Goal: Information Seeking & Learning: Learn about a topic

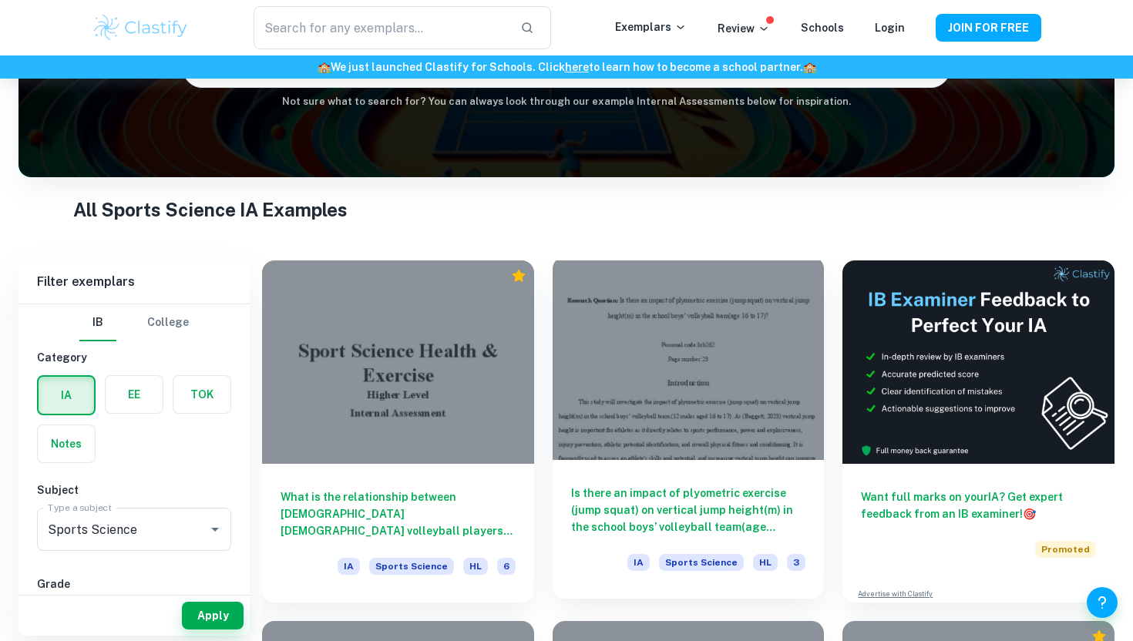
scroll to position [186, 0]
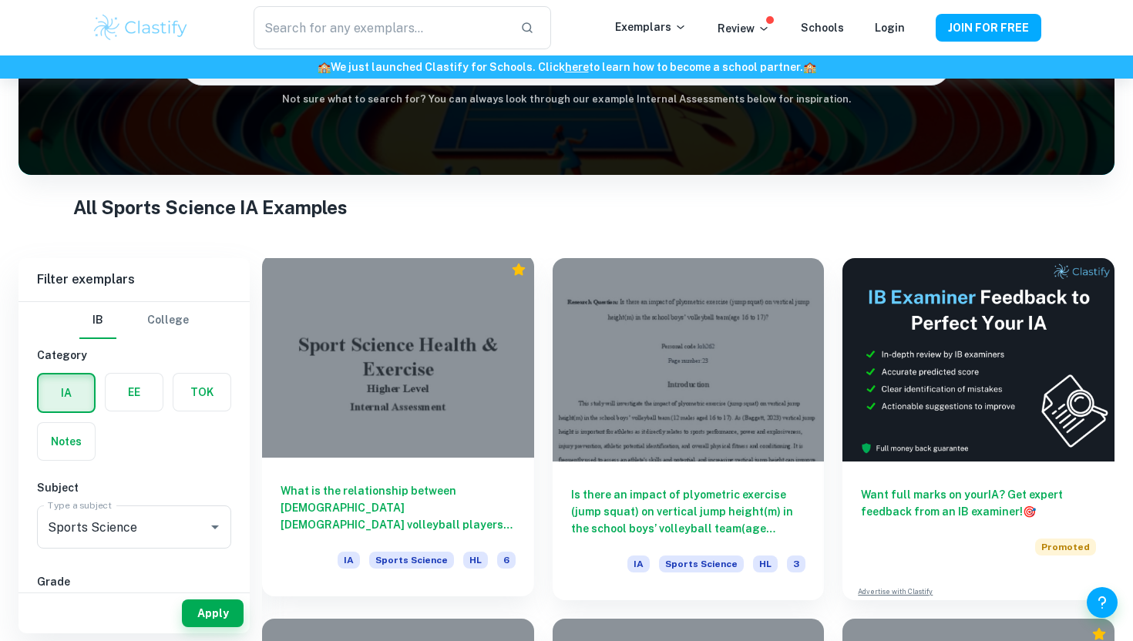
click at [418, 513] on h6 "What is the relationship between [DEMOGRAPHIC_DATA] [DEMOGRAPHIC_DATA] volleyba…" at bounding box center [398, 507] width 235 height 51
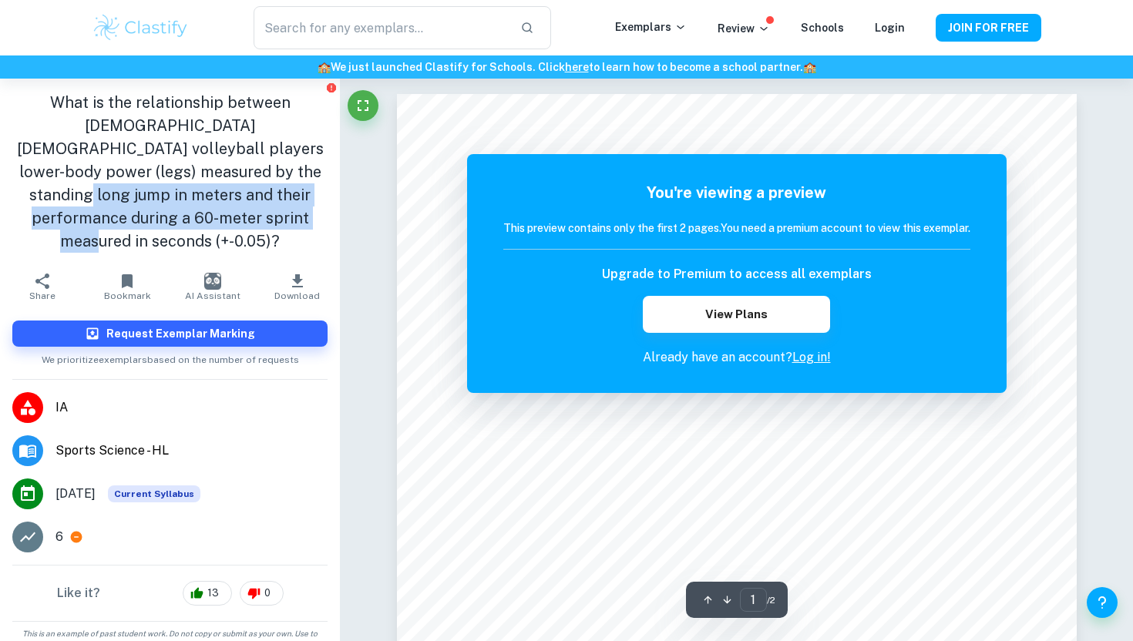
drag, startPoint x: 124, startPoint y: 170, endPoint x: 178, endPoint y: 219, distance: 73.1
click at [178, 219] on h1 "What is the relationship between [DEMOGRAPHIC_DATA] [DEMOGRAPHIC_DATA] volleyba…" at bounding box center [169, 172] width 315 height 162
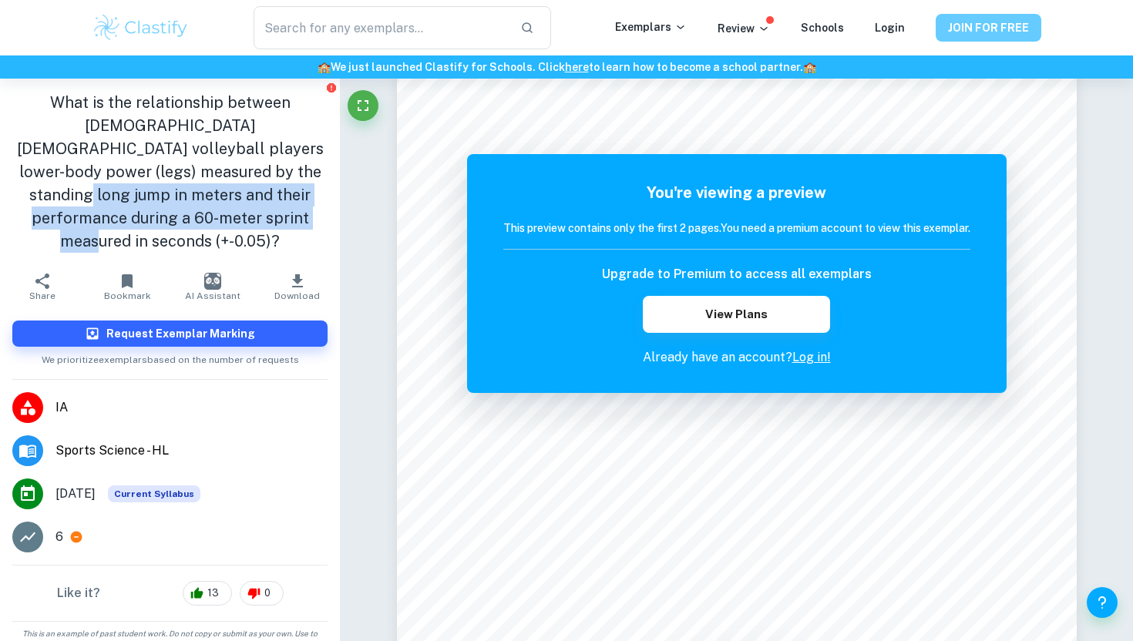
click at [972, 32] on button "JOIN FOR FREE" at bounding box center [989, 28] width 106 height 28
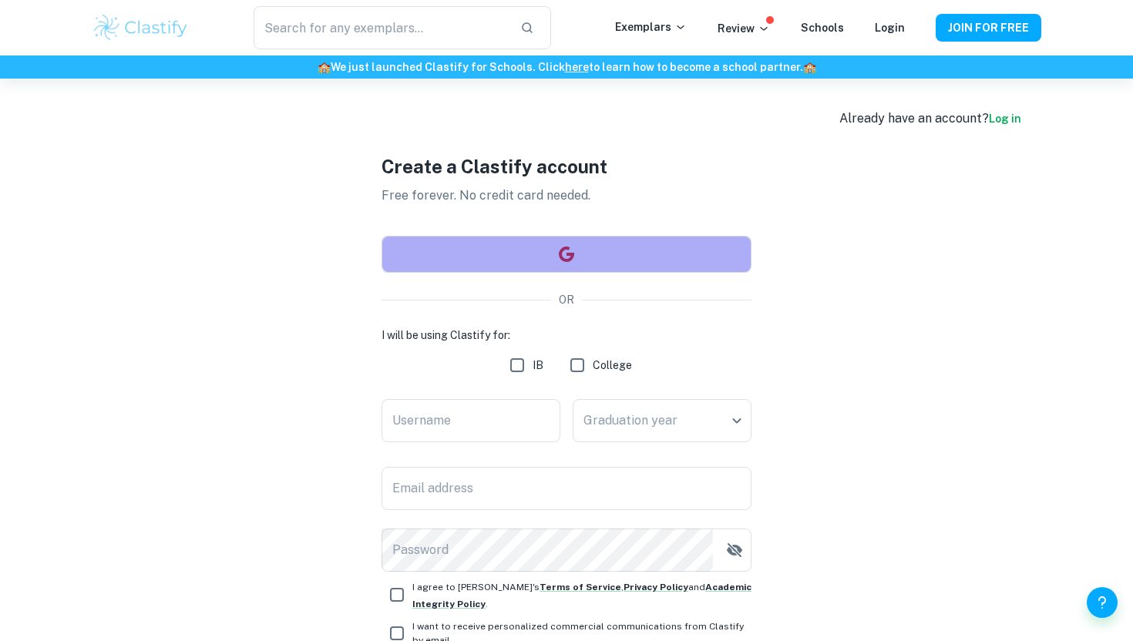
click at [563, 261] on icon "button" at bounding box center [566, 254] width 15 height 15
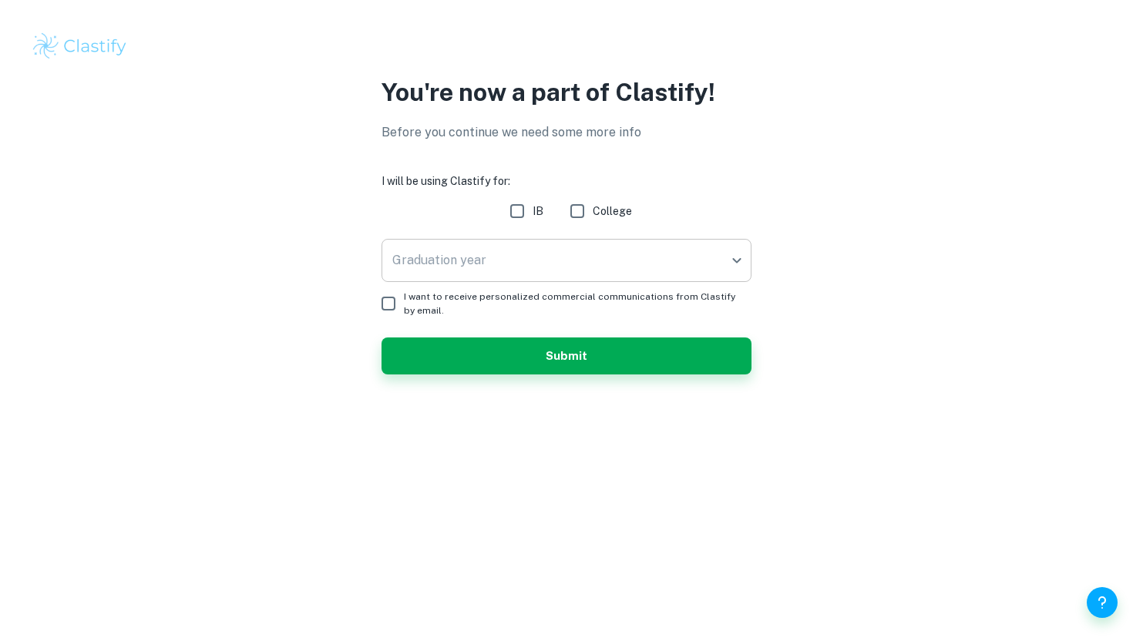
click at [500, 264] on body "We value your privacy We use cookies to enhance your browsing experience, serve…" at bounding box center [566, 320] width 1133 height 641
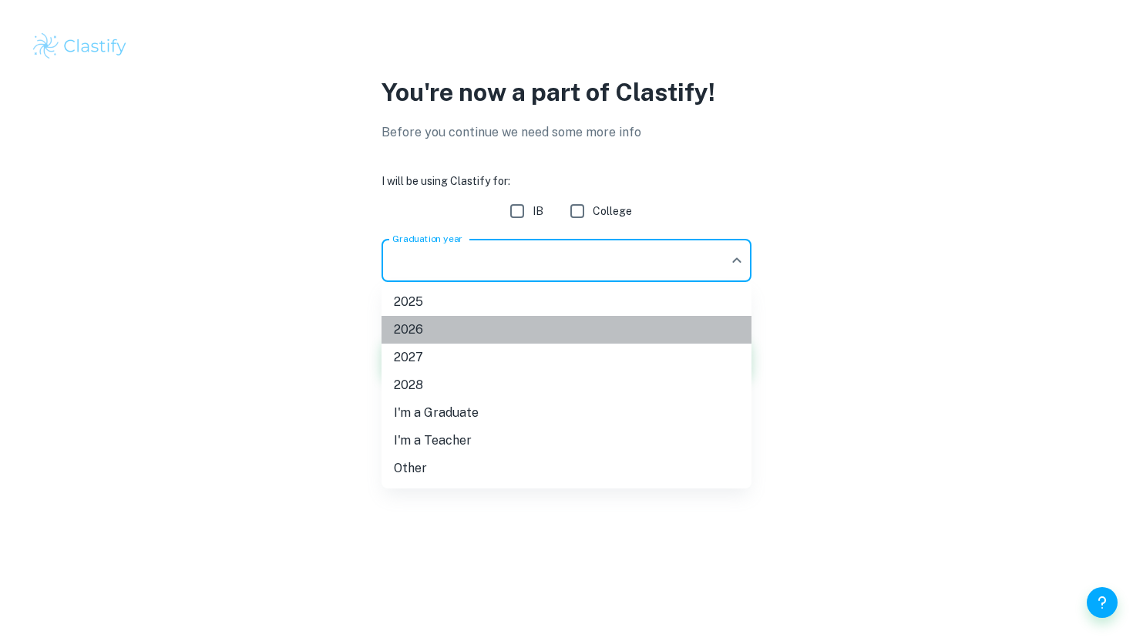
click at [481, 335] on li "2026" at bounding box center [567, 330] width 370 height 28
type input "2026"
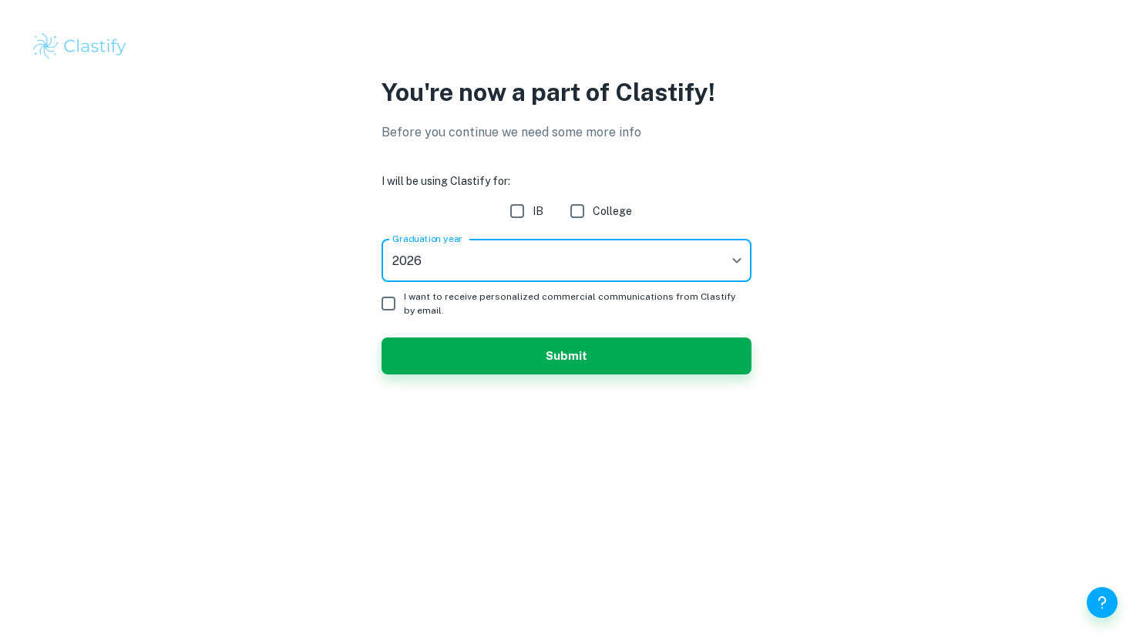
click at [513, 209] on input "IB" at bounding box center [517, 211] width 31 height 31
checkbox input "true"
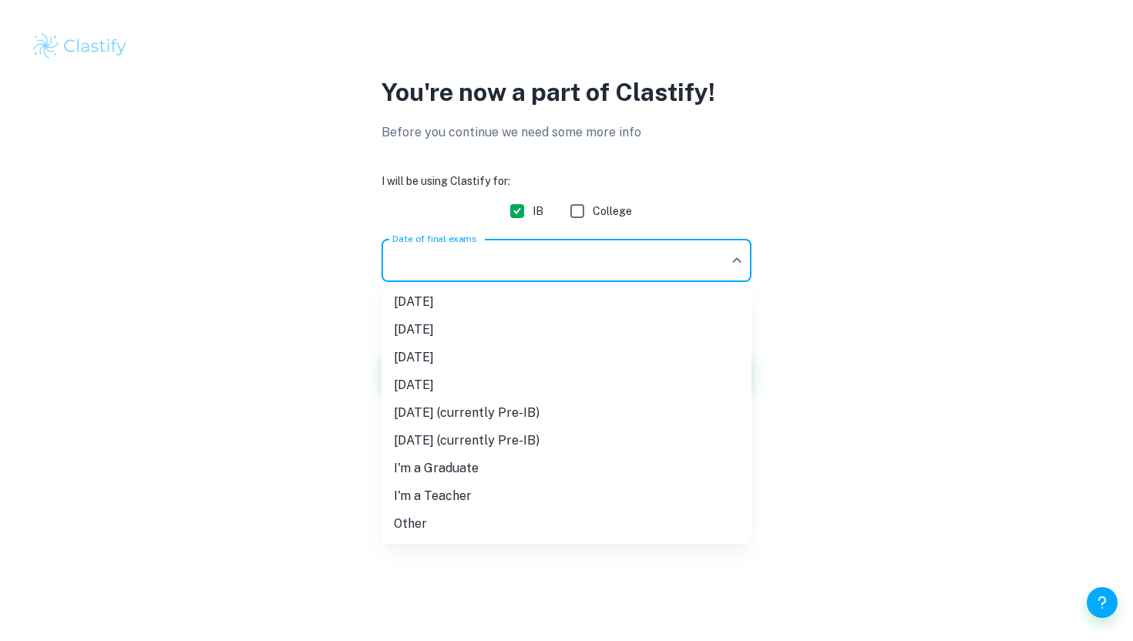
click at [511, 273] on body "We value your privacy We use cookies to enhance your browsing experience, serve…" at bounding box center [566, 320] width 1133 height 641
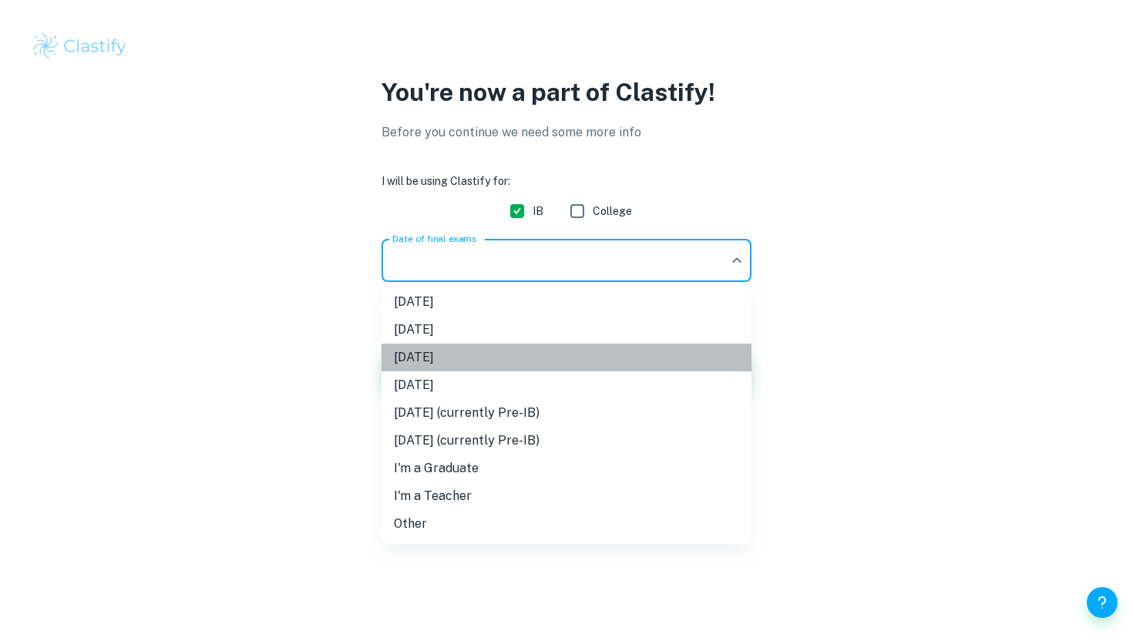
click at [480, 358] on li "[DATE]" at bounding box center [567, 358] width 370 height 28
type input "M26"
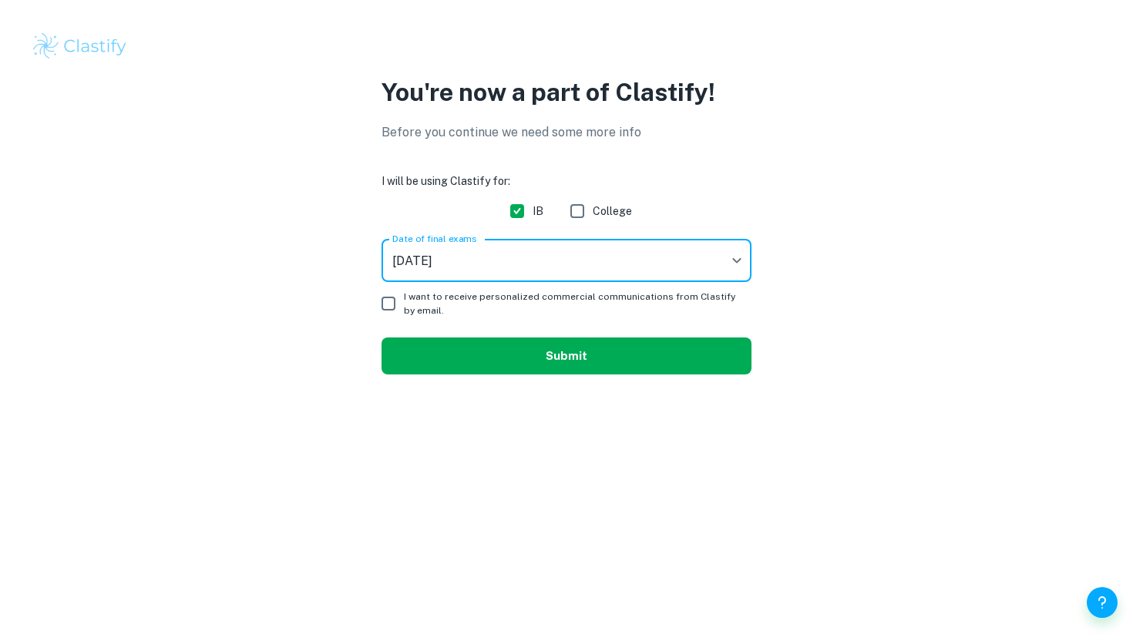
click at [504, 356] on button "Submit" at bounding box center [567, 356] width 370 height 37
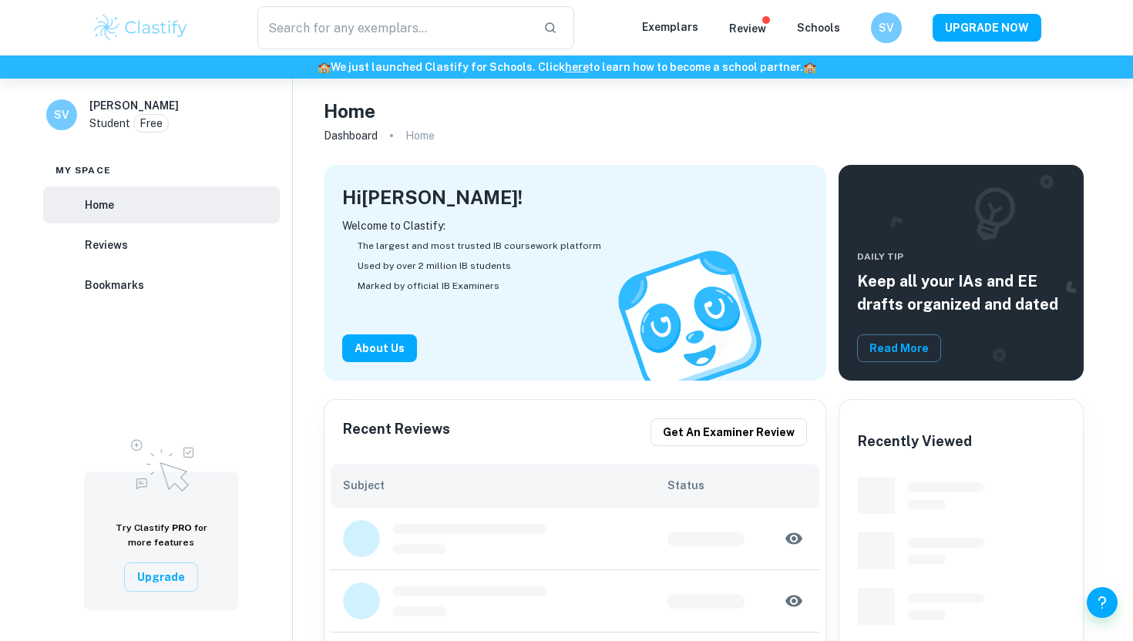
click at [444, 346] on div "Welcome to Clastify: The largest and most trusted IB coursework platform Used b…" at bounding box center [575, 289] width 466 height 145
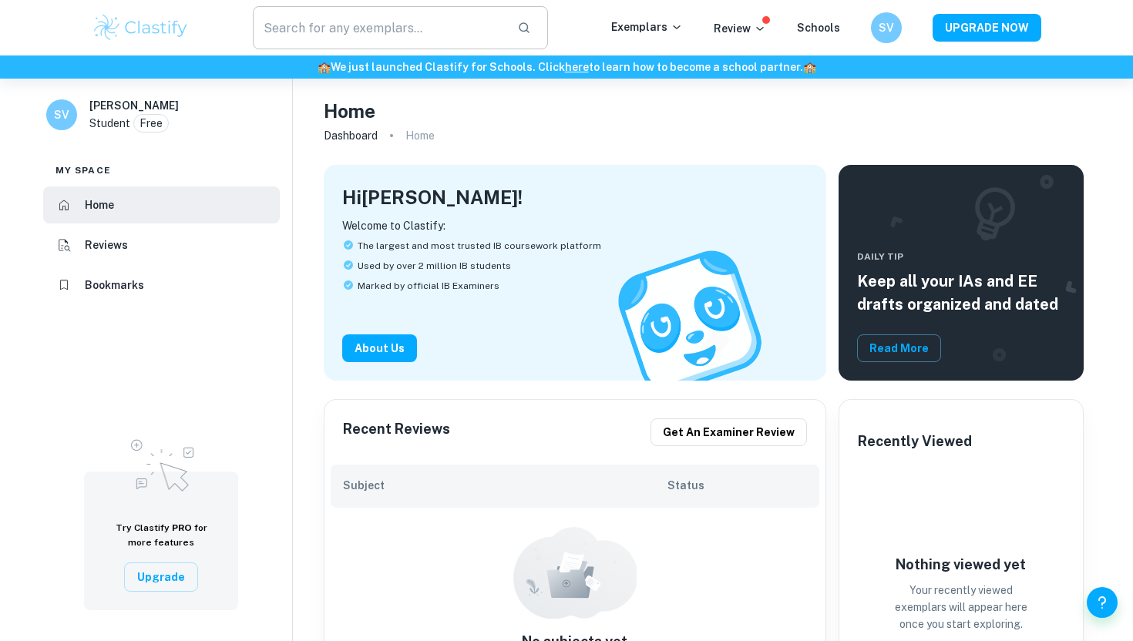
click at [385, 29] on input "text" at bounding box center [379, 27] width 252 height 43
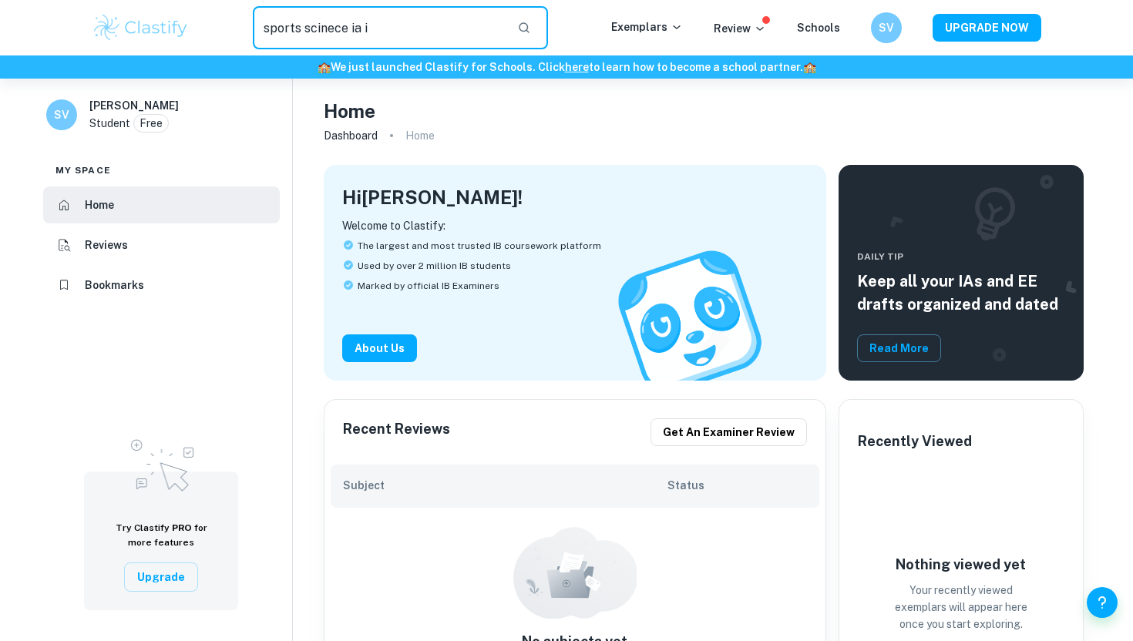
type input "sports scinece ia i"
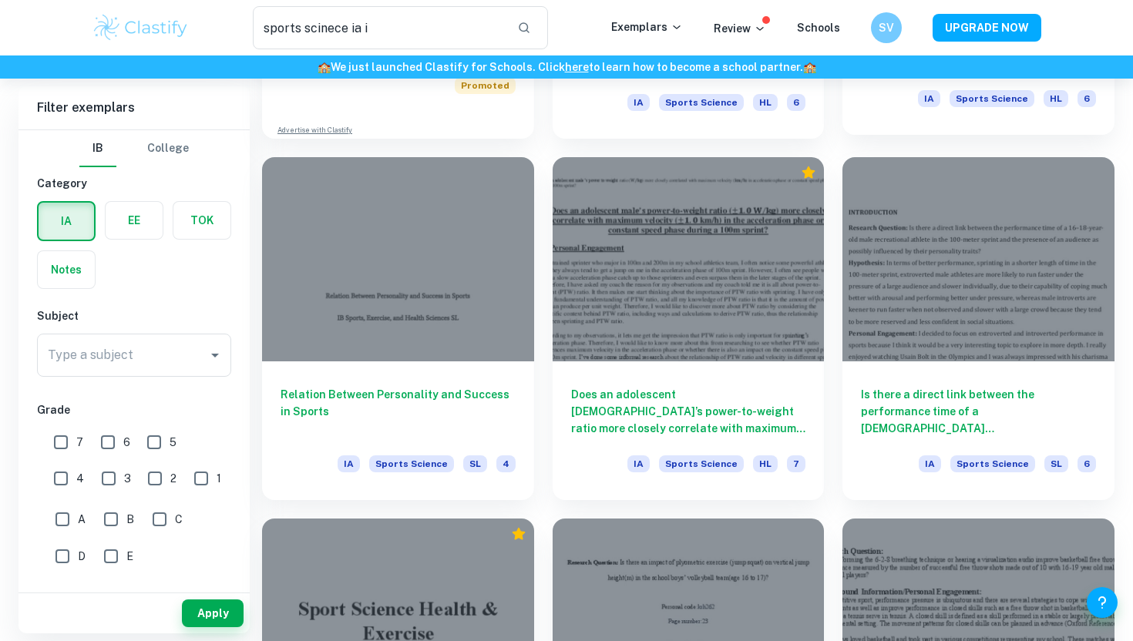
scroll to position [1101, 0]
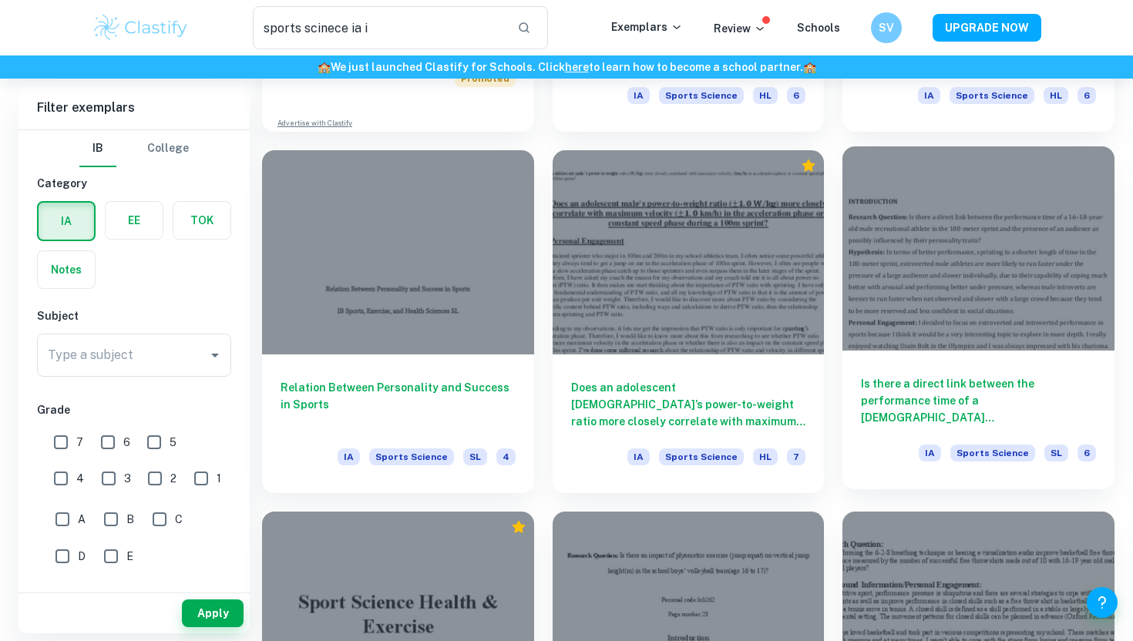
click at [901, 396] on h6 "Is there a direct link between the performance time of a [DEMOGRAPHIC_DATA] [DE…" at bounding box center [978, 400] width 235 height 51
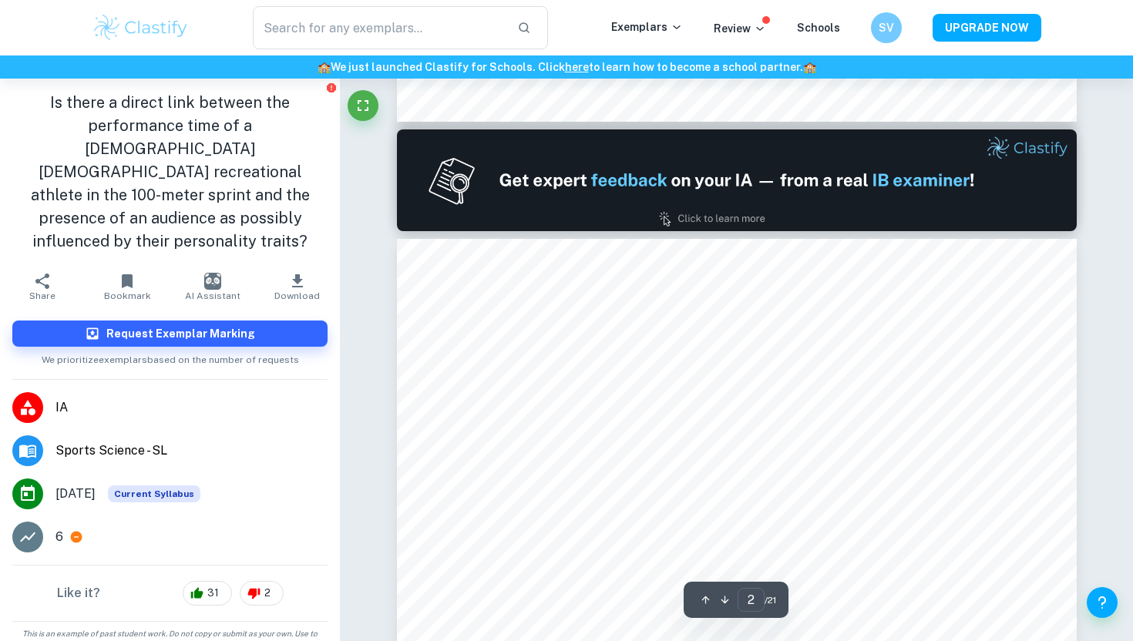
type input "1"
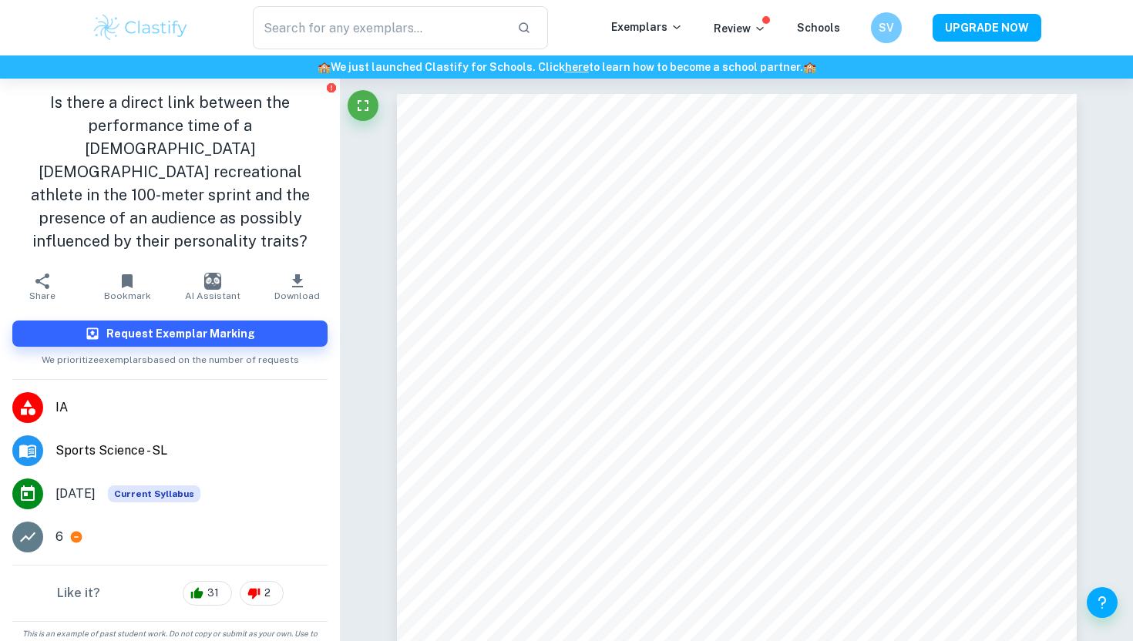
type input "sports scinece ia i"
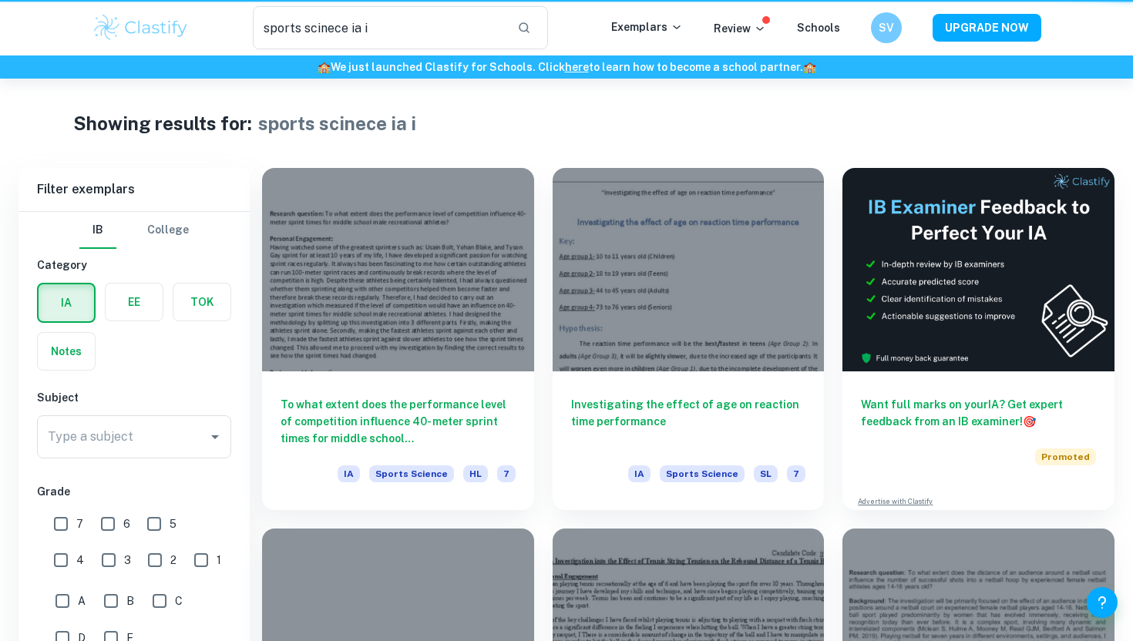
scroll to position [1101, 0]
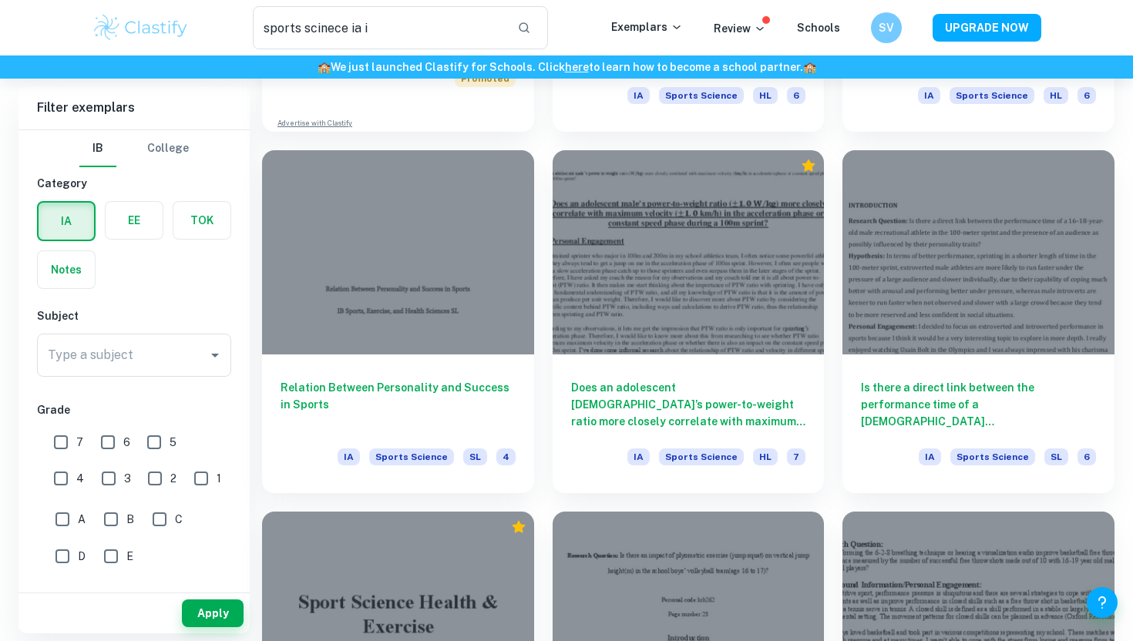
click at [110, 441] on input "6" at bounding box center [107, 442] width 31 height 31
checkbox input "true"
click at [61, 438] on input "7" at bounding box center [60, 442] width 31 height 31
checkbox input "true"
click at [197, 337] on div "Type a subject" at bounding box center [134, 355] width 194 height 43
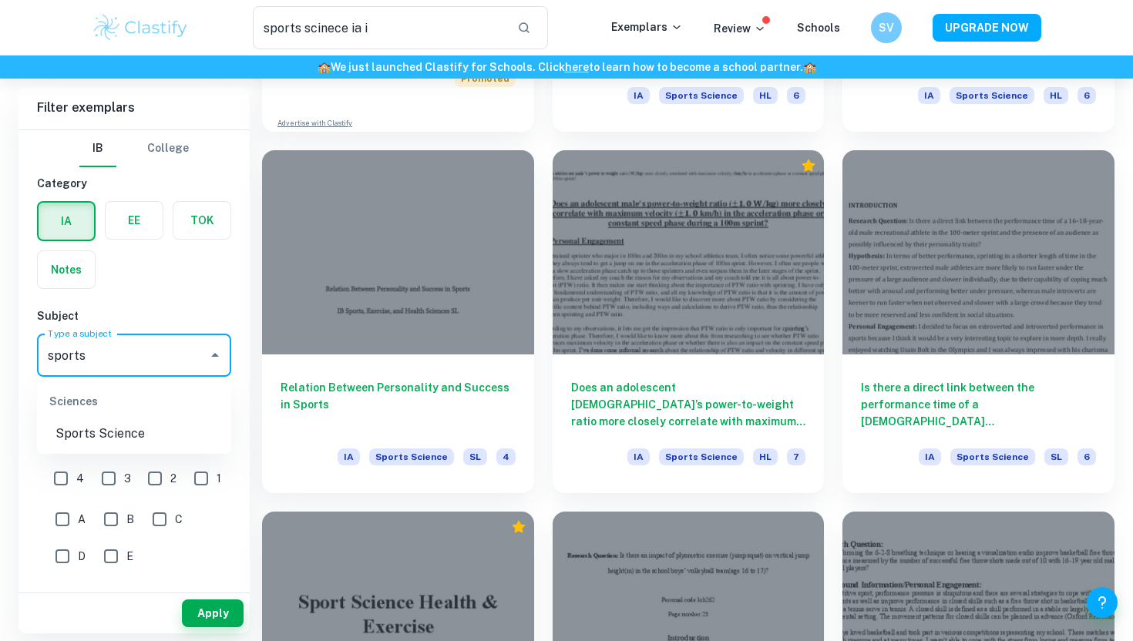
click at [160, 435] on li "Sports Science" at bounding box center [134, 434] width 194 height 28
type input "Sports Science"
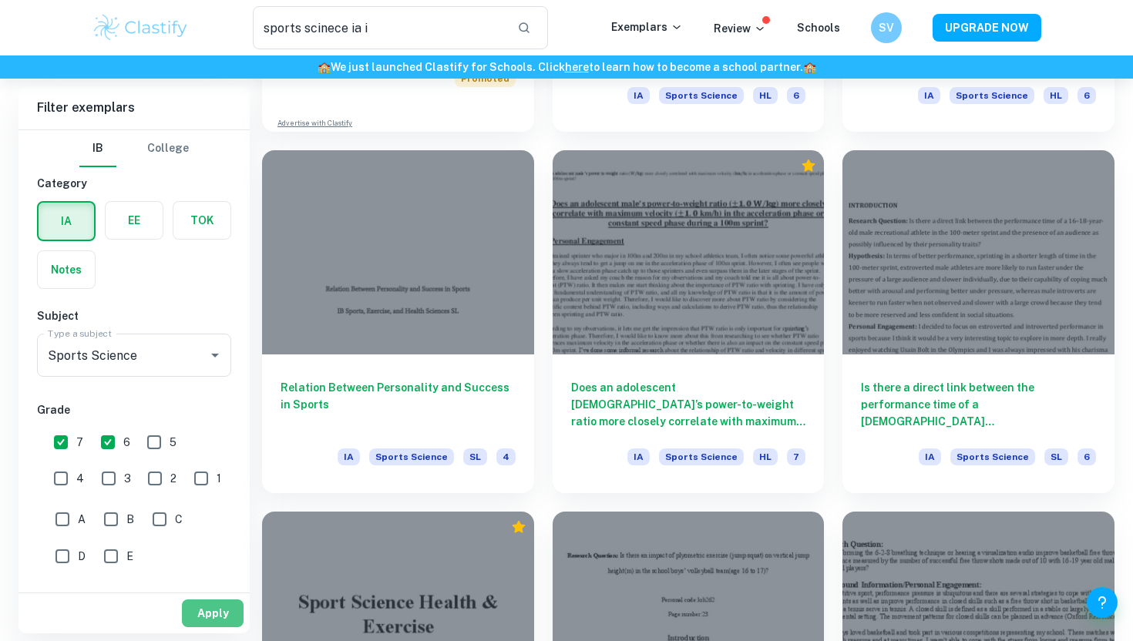
click at [210, 607] on button "Apply" at bounding box center [213, 614] width 62 height 28
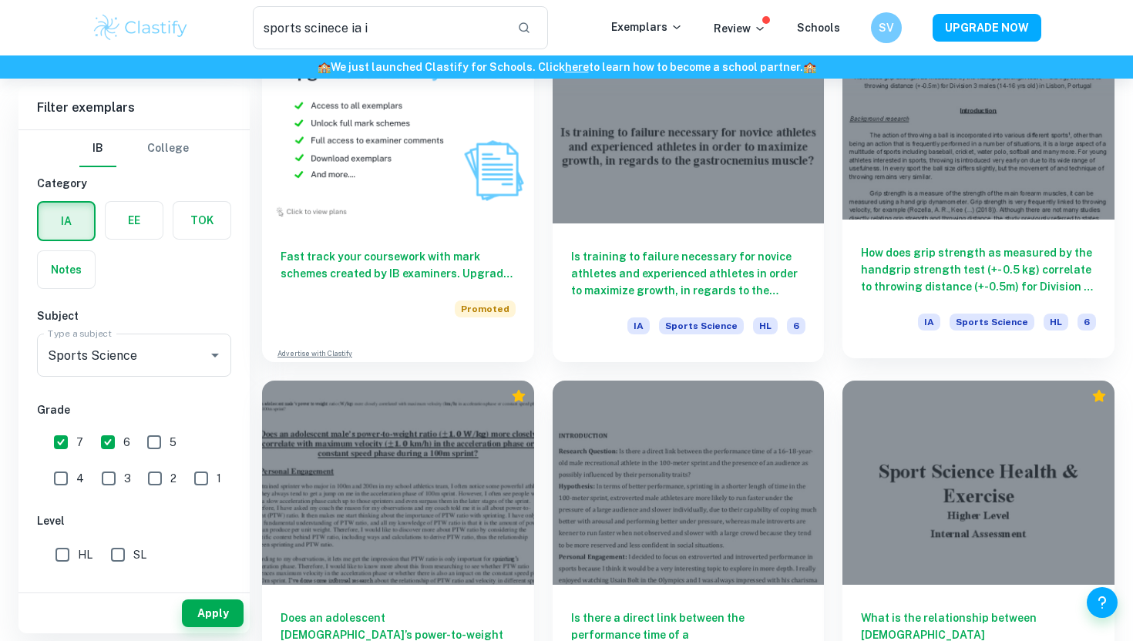
scroll to position [953, 0]
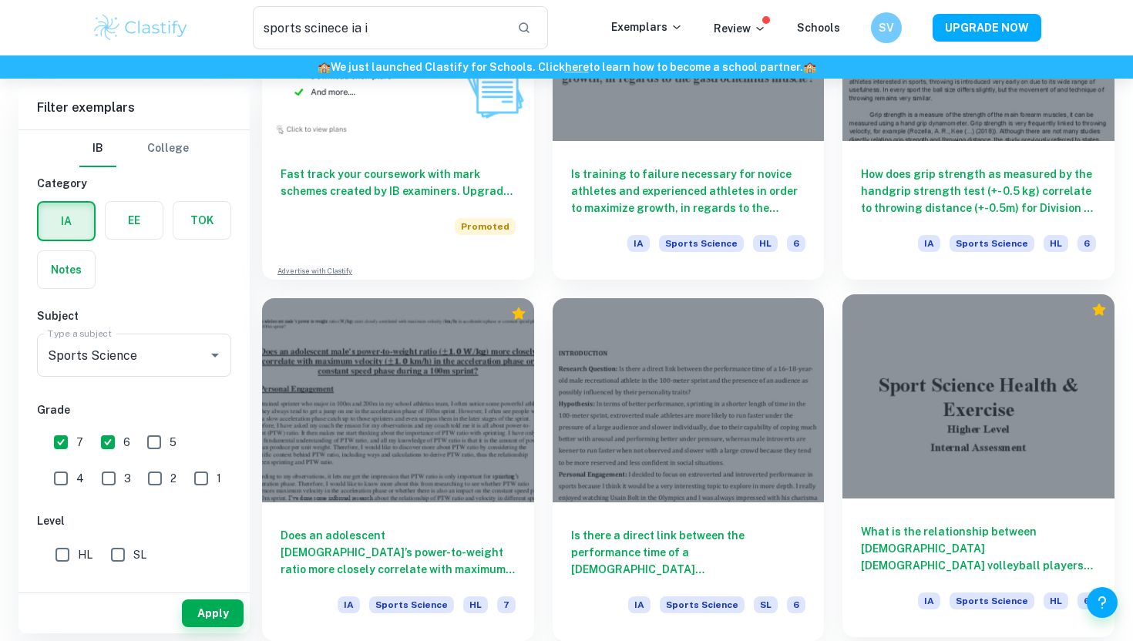
click at [936, 476] on div at bounding box center [978, 395] width 272 height 203
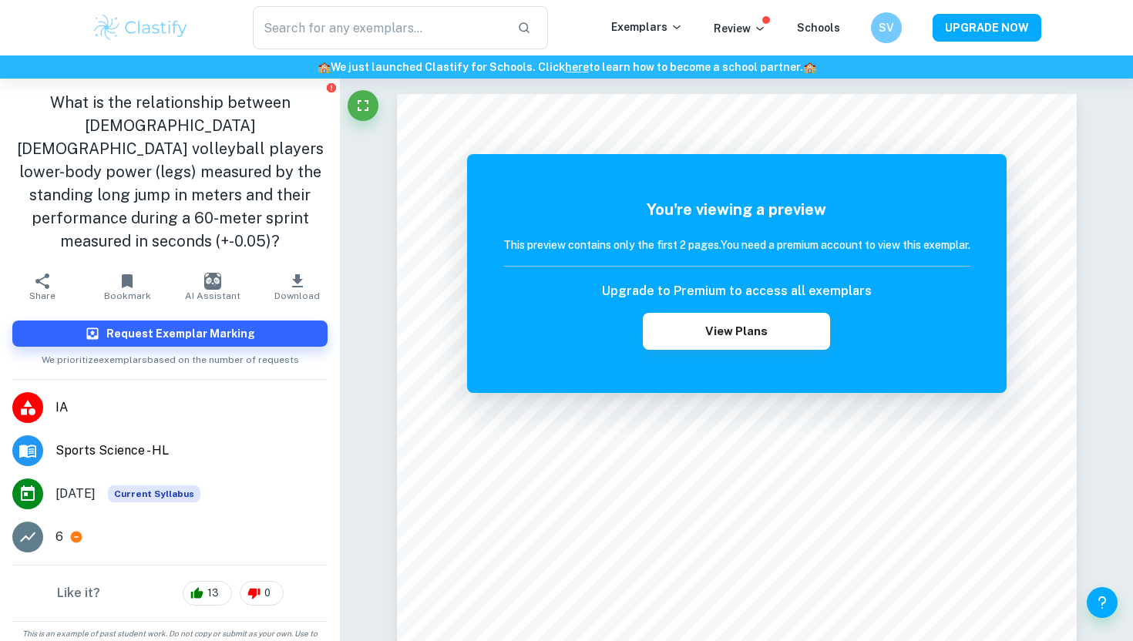
type input "sports scinece ia i"
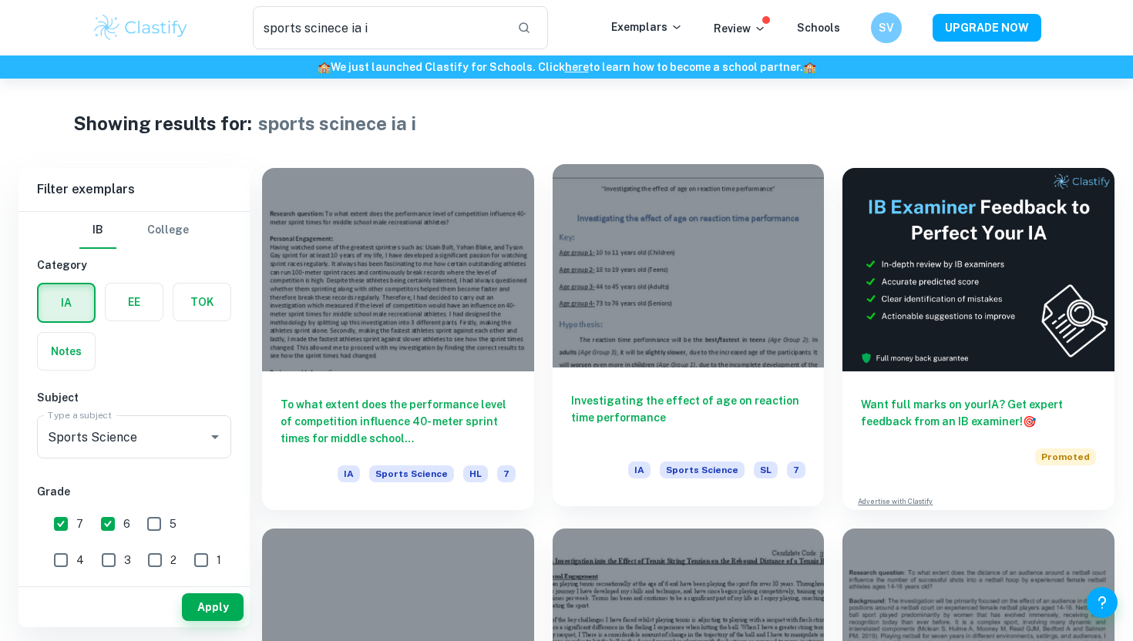
click at [633, 285] on div at bounding box center [689, 265] width 272 height 203
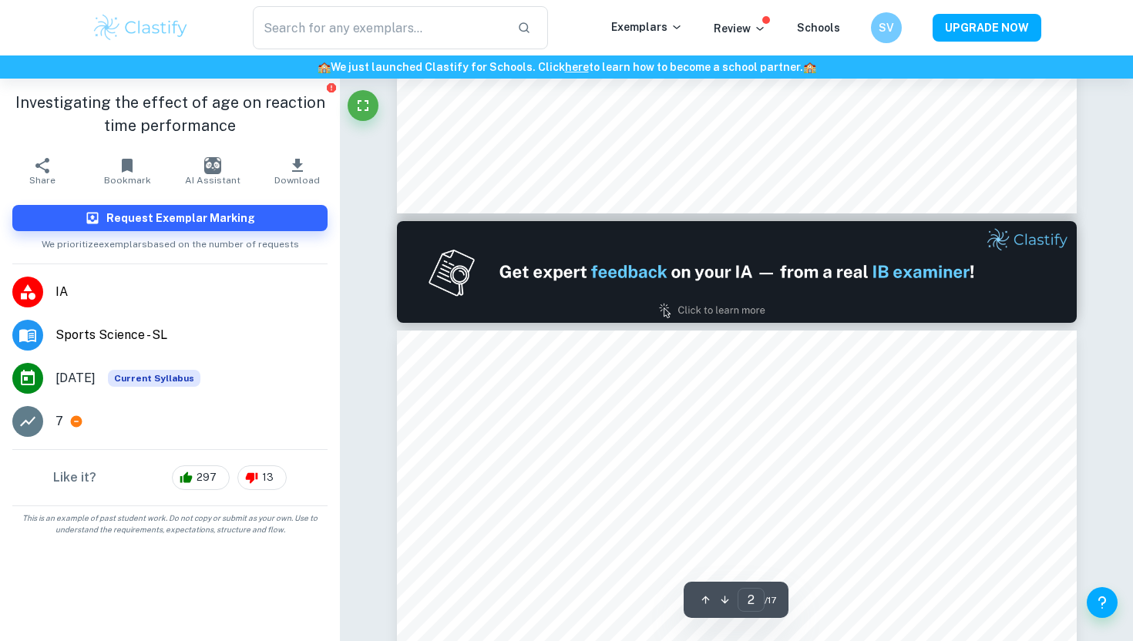
type input "1"
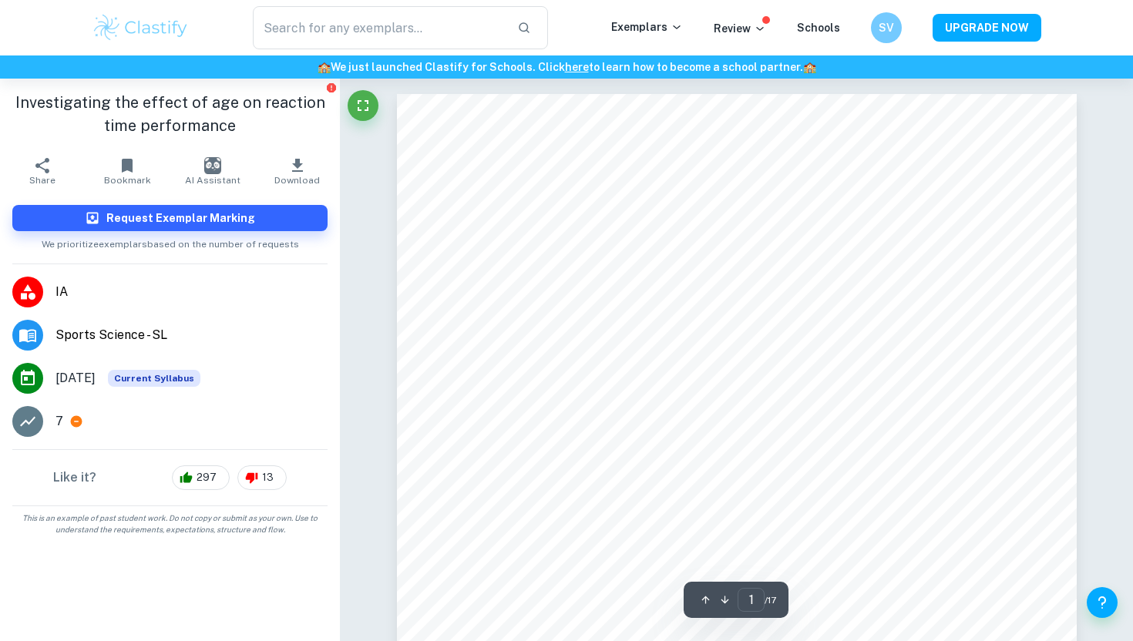
scroll to position [7, 0]
type input "sports scinece ia i"
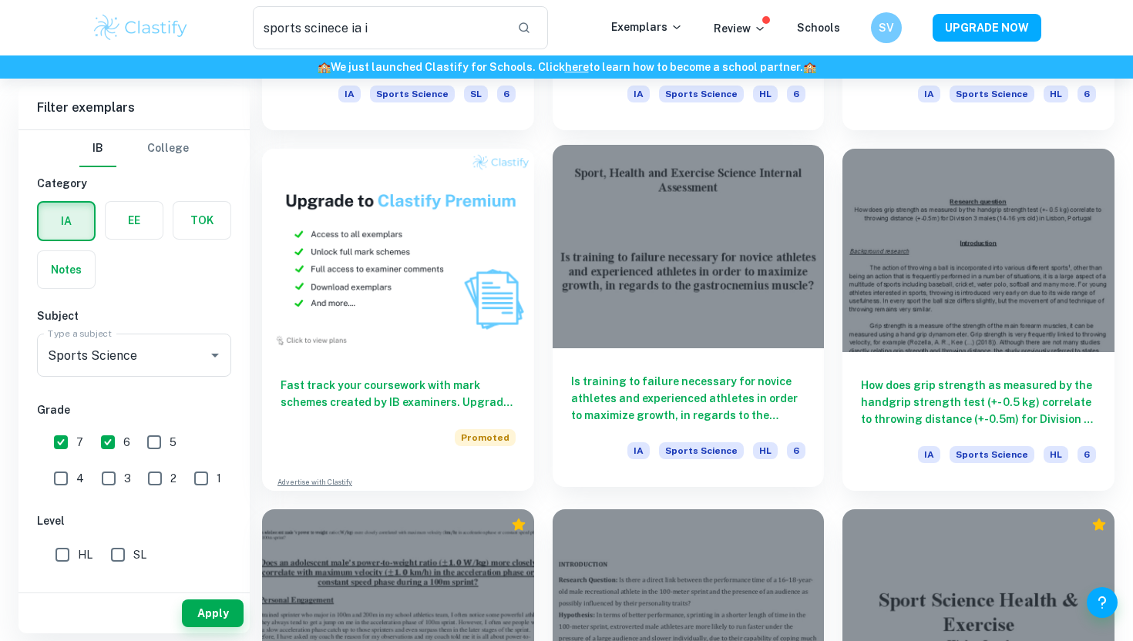
scroll to position [742, 0]
click at [721, 359] on div "Is training to failure necessary for novice athletes and experienced athletes i…" at bounding box center [689, 417] width 272 height 139
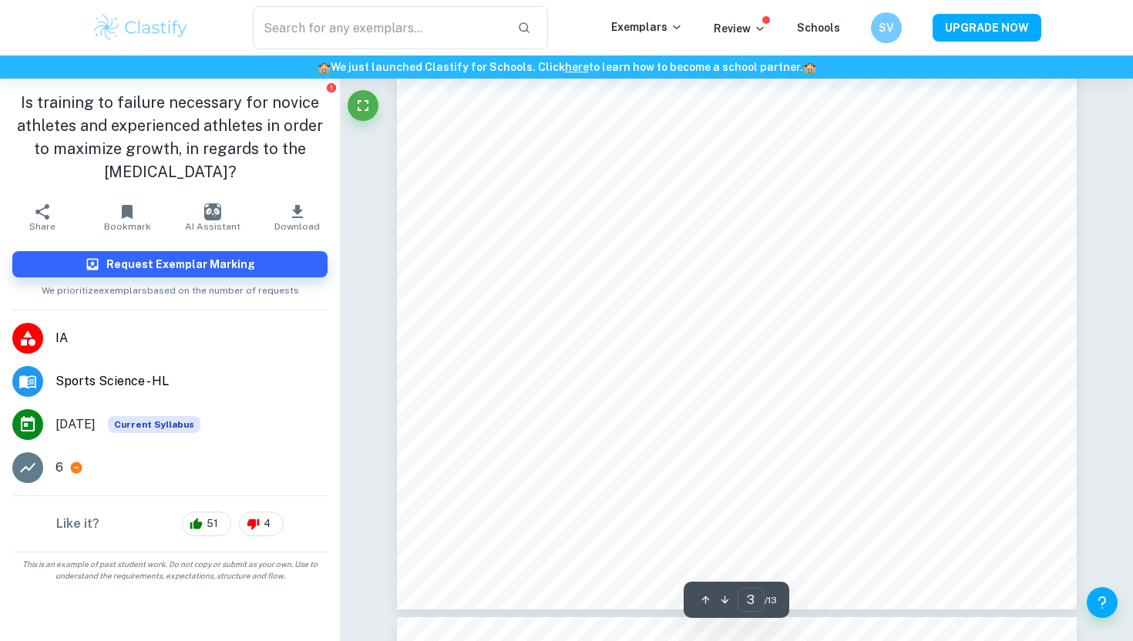
scroll to position [2361, 0]
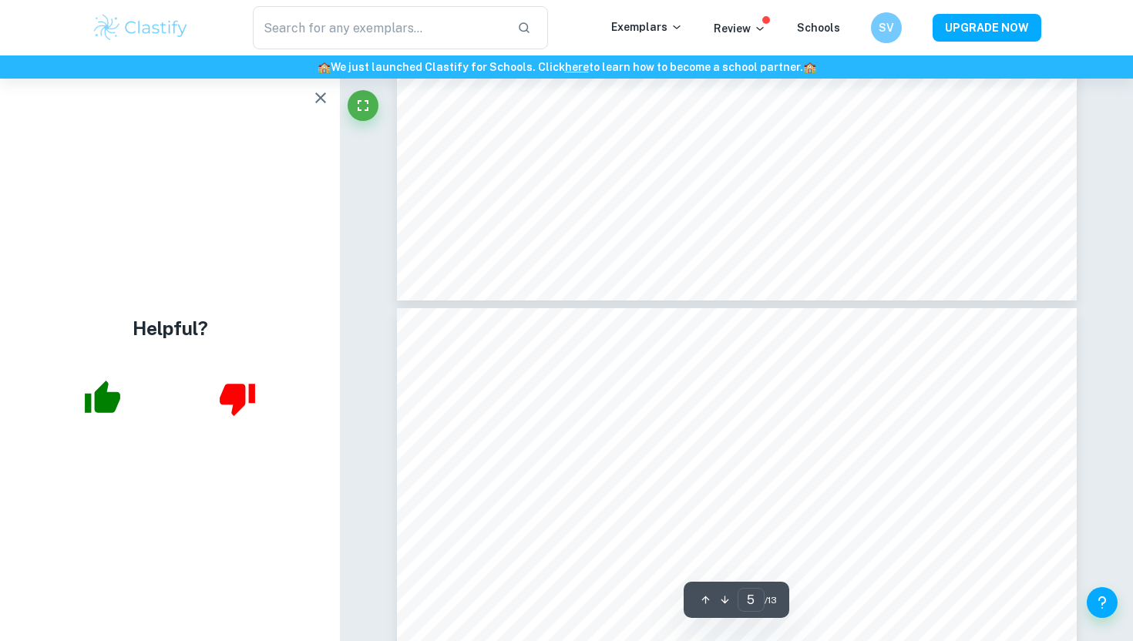
type input "6"
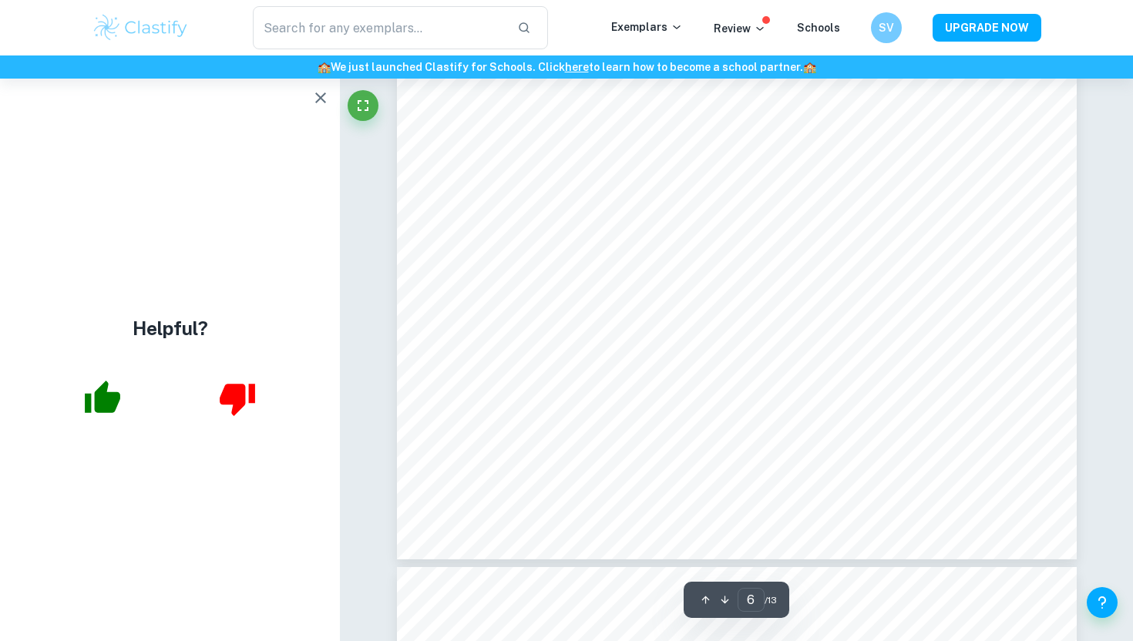
scroll to position [5081, 0]
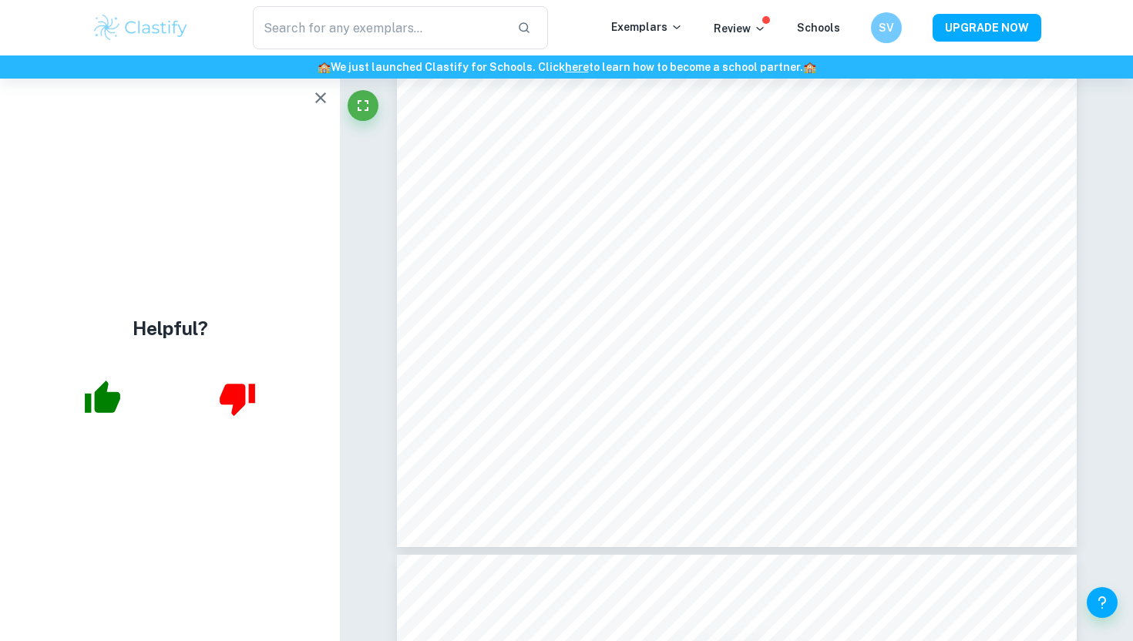
type input "sports scinece ia i"
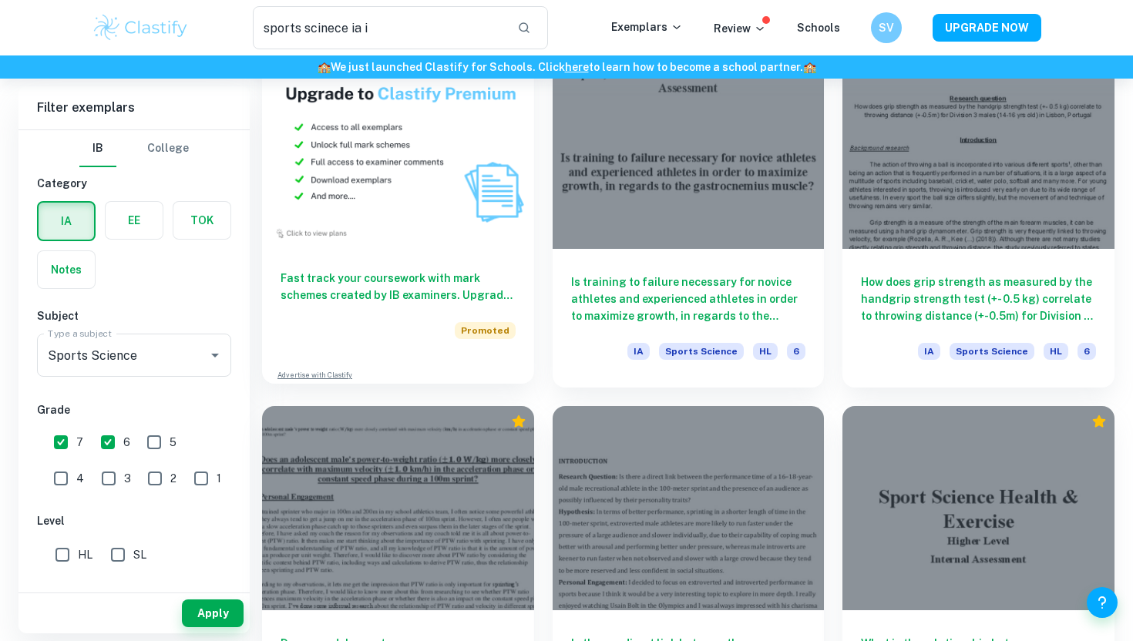
scroll to position [953, 0]
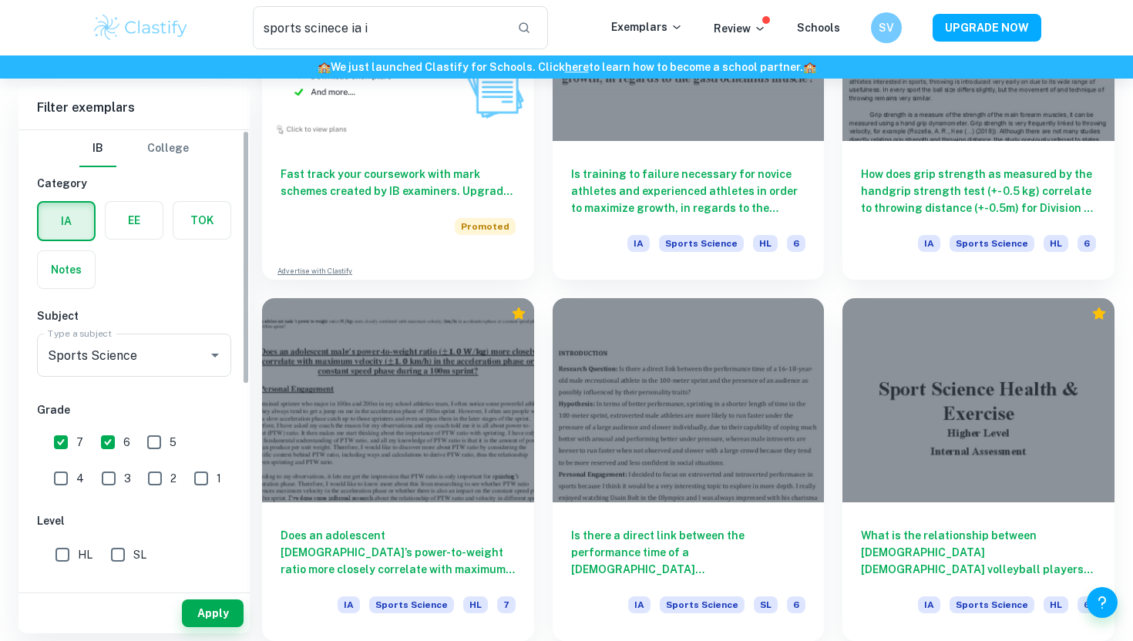
click at [157, 442] on input "5" at bounding box center [154, 442] width 31 height 31
checkbox input "true"
click at [224, 607] on button "Apply" at bounding box center [213, 614] width 62 height 28
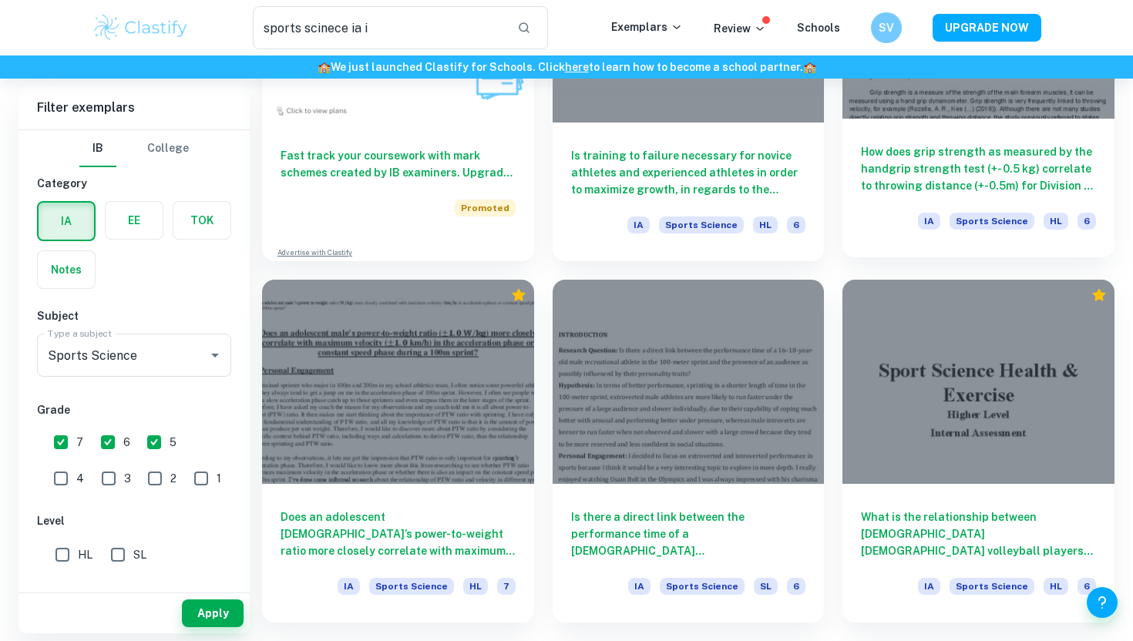
scroll to position [978, 0]
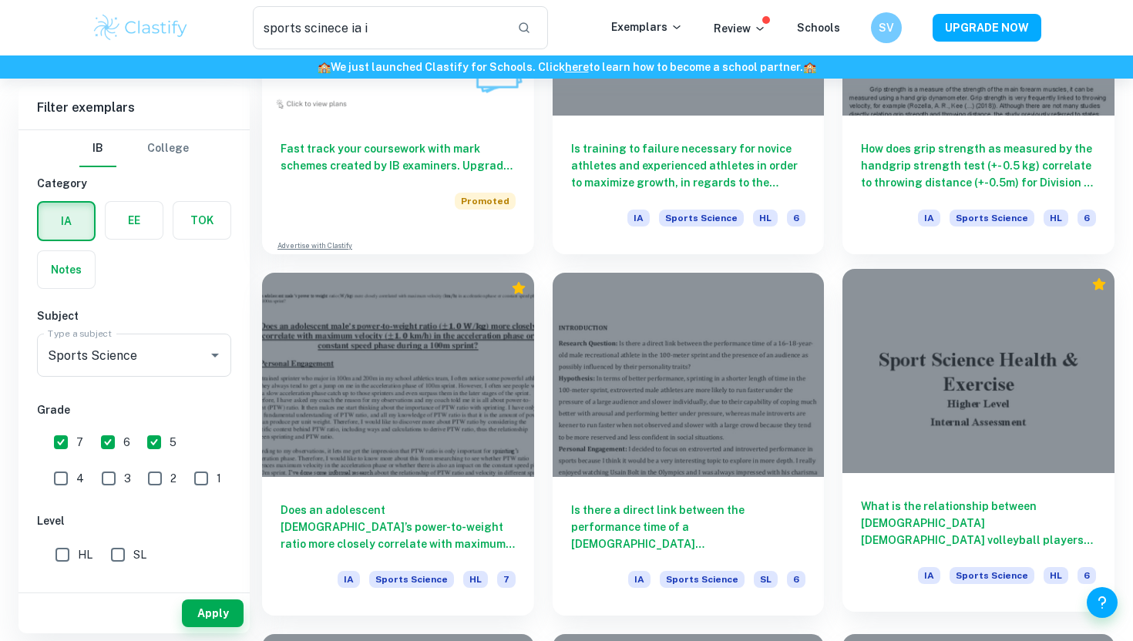
click at [878, 519] on h6 "What is the relationship between [DEMOGRAPHIC_DATA] [DEMOGRAPHIC_DATA] volleyba…" at bounding box center [978, 523] width 235 height 51
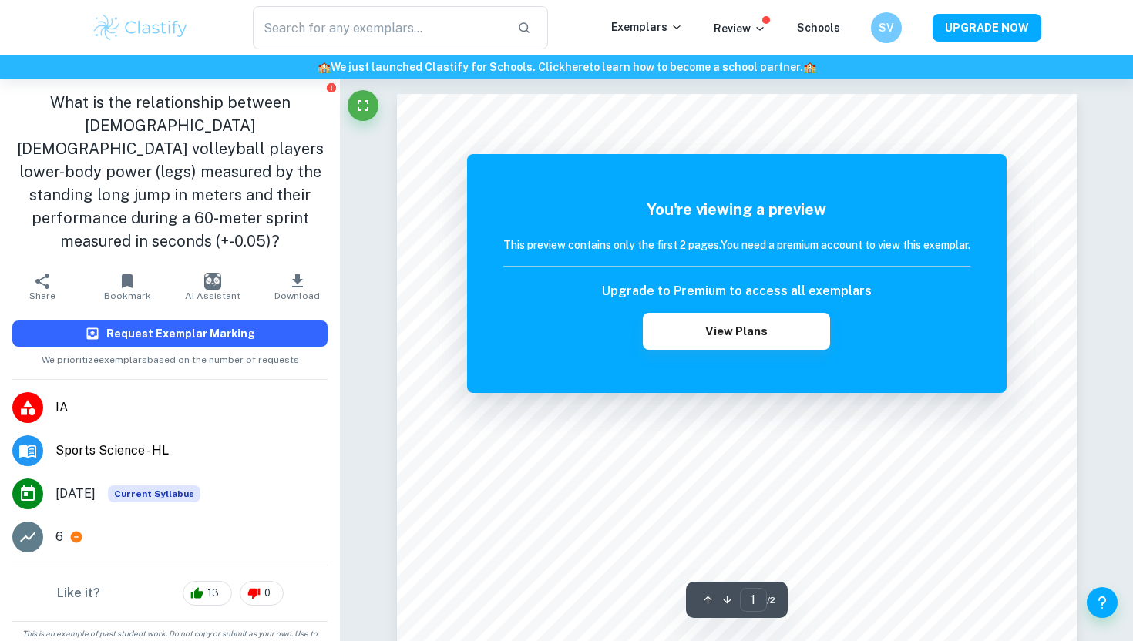
click at [262, 321] on button "Request Exemplar Marking" at bounding box center [169, 334] width 315 height 26
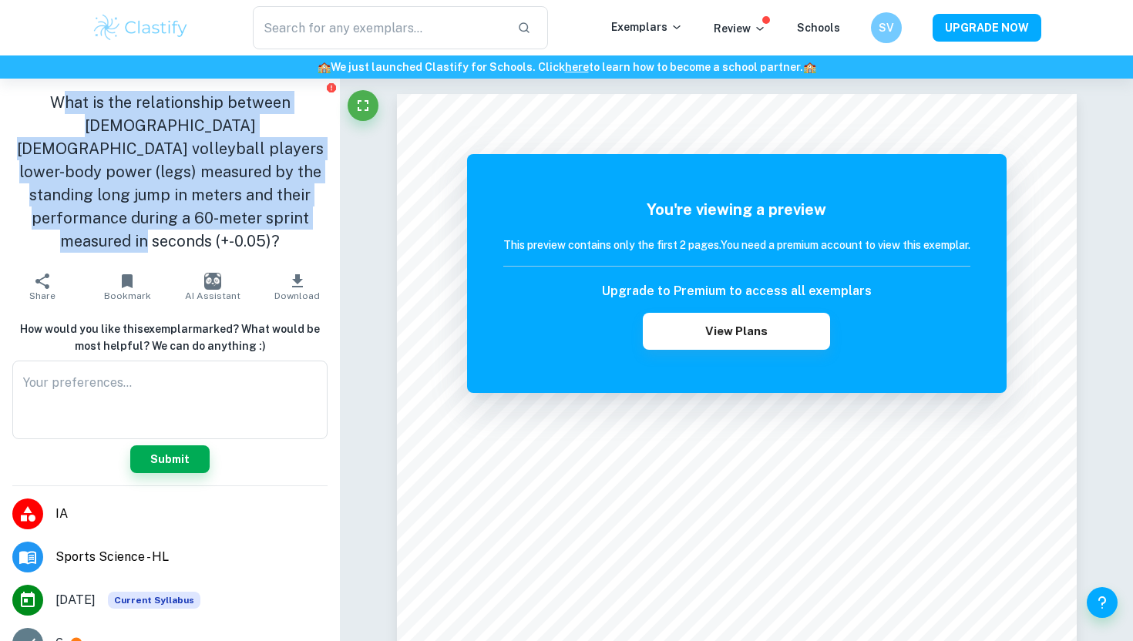
drag, startPoint x: 35, startPoint y: 99, endPoint x: 232, endPoint y: 216, distance: 228.8
click at [233, 216] on h1 "What is the relationship between [DEMOGRAPHIC_DATA] [DEMOGRAPHIC_DATA] volleyba…" at bounding box center [169, 172] width 315 height 162
copy h1 "hat is the relationship between [DEMOGRAPHIC_DATA] [DEMOGRAPHIC_DATA] volleybal…"
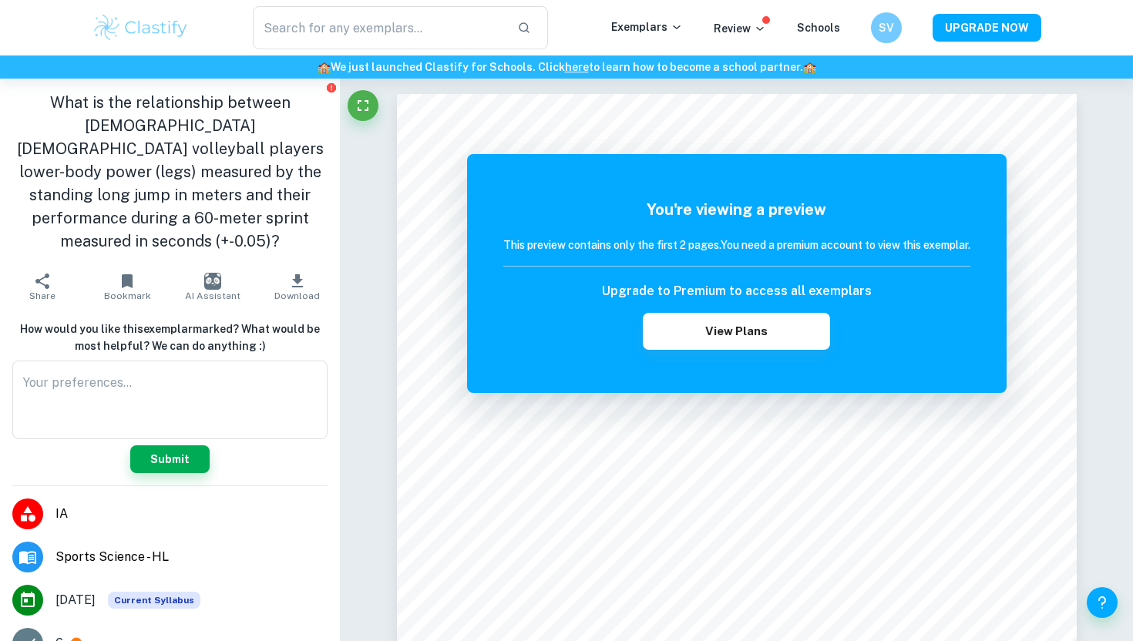
click at [29, 93] on h1 "What is the relationship between [DEMOGRAPHIC_DATA] [DEMOGRAPHIC_DATA] volleyba…" at bounding box center [169, 172] width 315 height 162
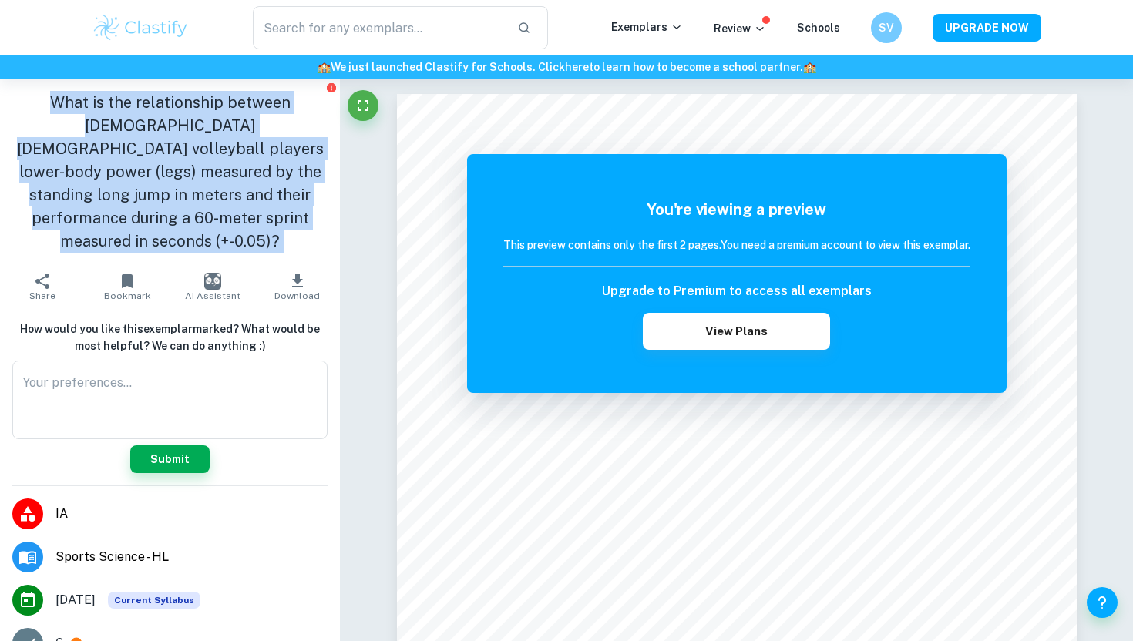
drag, startPoint x: 29, startPoint y: 93, endPoint x: 260, endPoint y: 215, distance: 261.3
click at [260, 215] on h1 "What is the relationship between [DEMOGRAPHIC_DATA] [DEMOGRAPHIC_DATA] volleyba…" at bounding box center [169, 172] width 315 height 162
copy aside "What is the relationship between [DEMOGRAPHIC_DATA] [DEMOGRAPHIC_DATA] volleyba…"
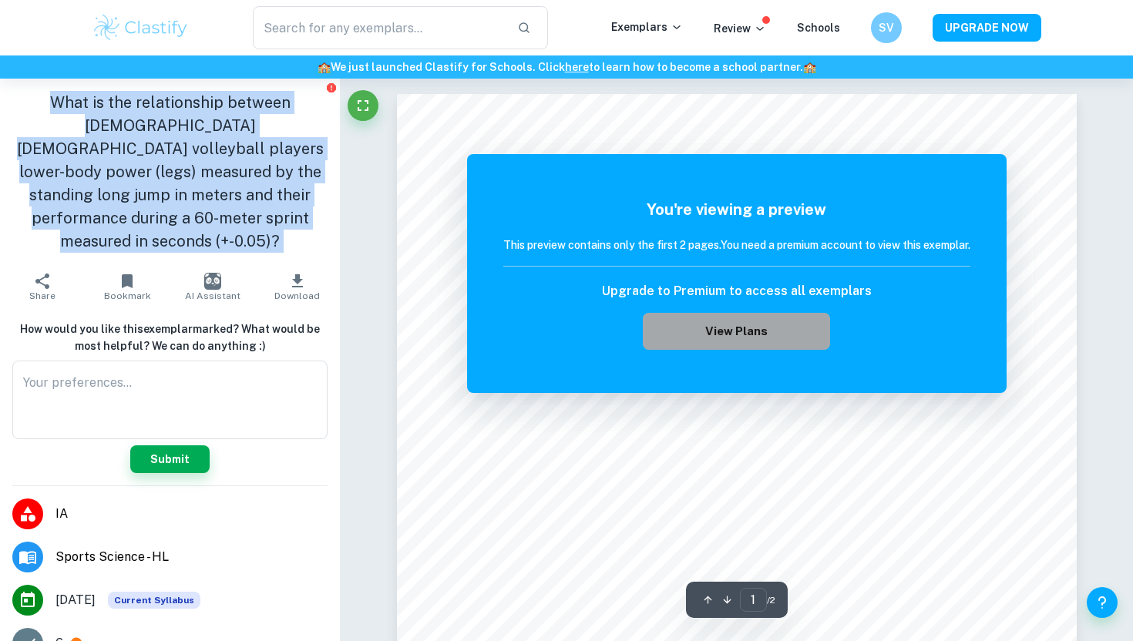
click at [758, 320] on button "View Plans" at bounding box center [736, 331] width 187 height 37
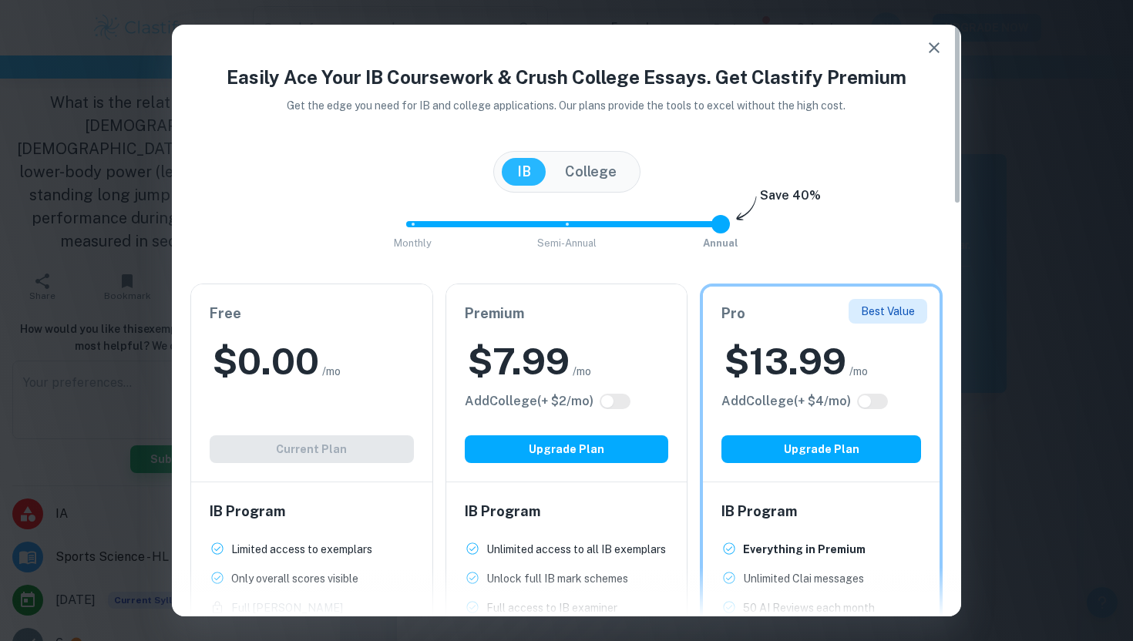
click at [307, 432] on div "Free $ 0.00 /mo Add College (+ $ 2 /mo) Current Plan" at bounding box center [311, 382] width 241 height 197
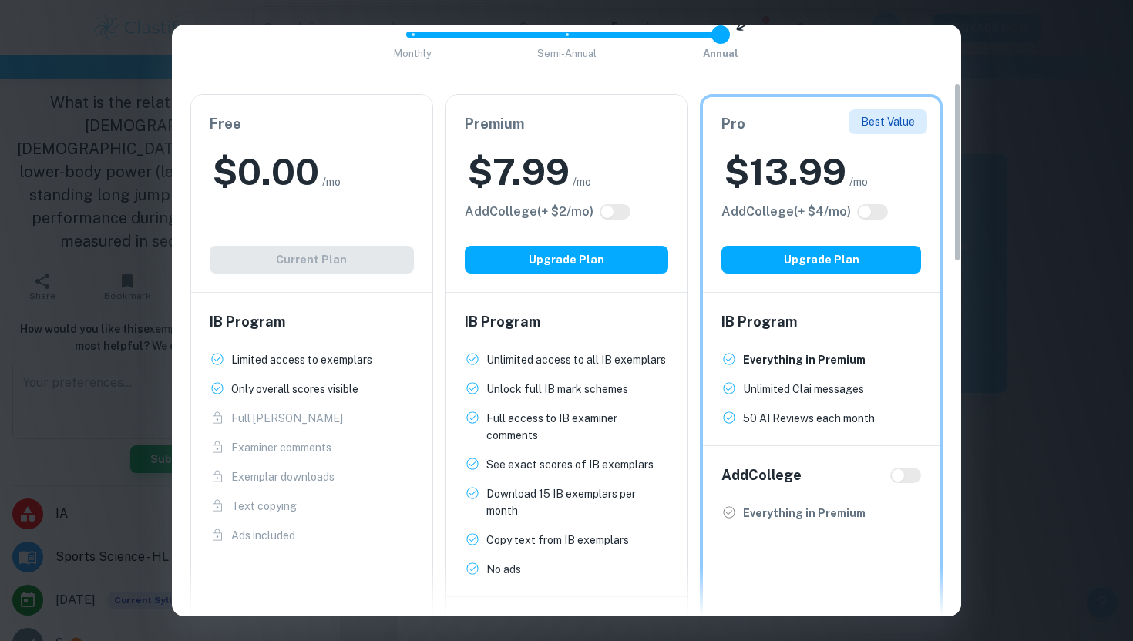
scroll to position [195, 0]
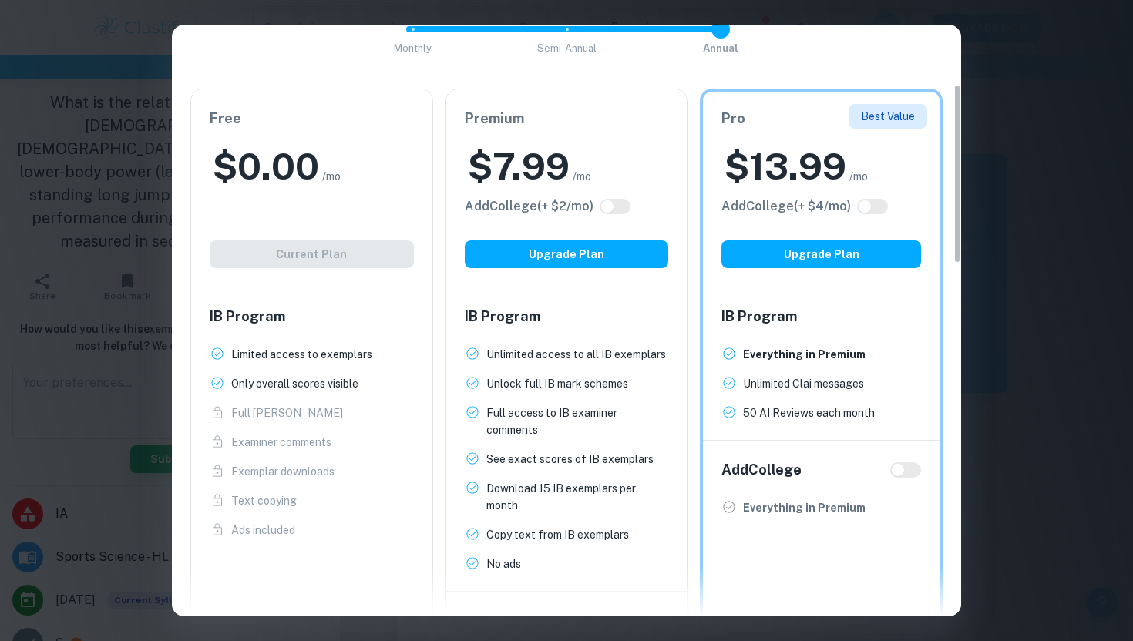
click at [617, 167] on div "$ 7.99 /mo" at bounding box center [567, 166] width 204 height 49
click at [1125, 133] on div "Easily Ace Your IB Coursework & Crush College Essays. Get Clastify Premium Get …" at bounding box center [566, 320] width 1133 height 641
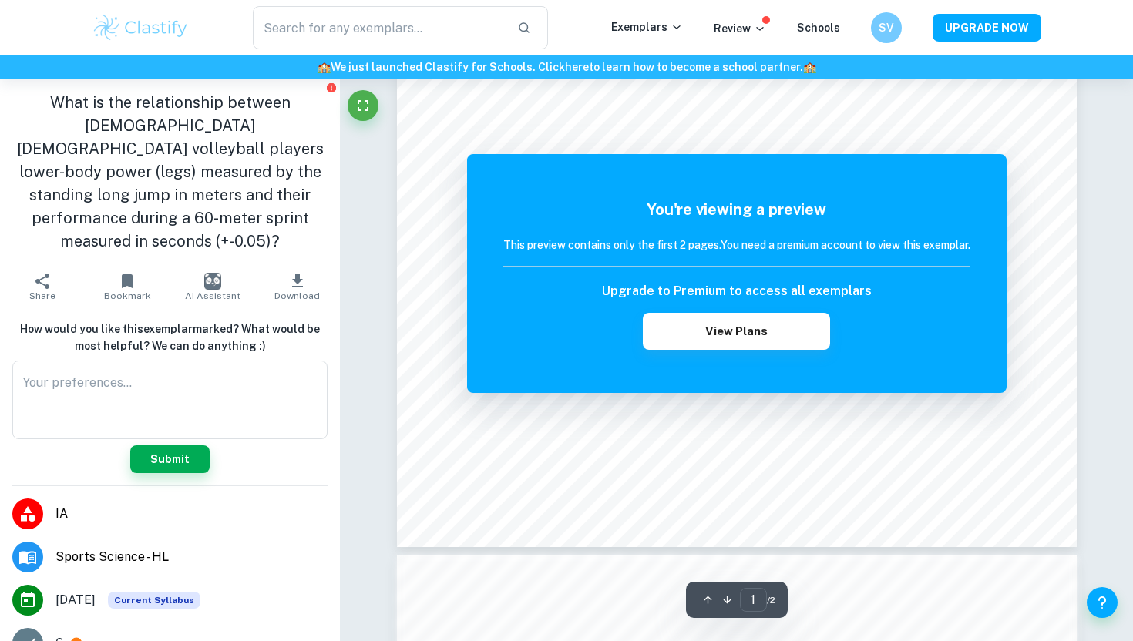
scroll to position [424, 0]
